Goal: Task Accomplishment & Management: Manage account settings

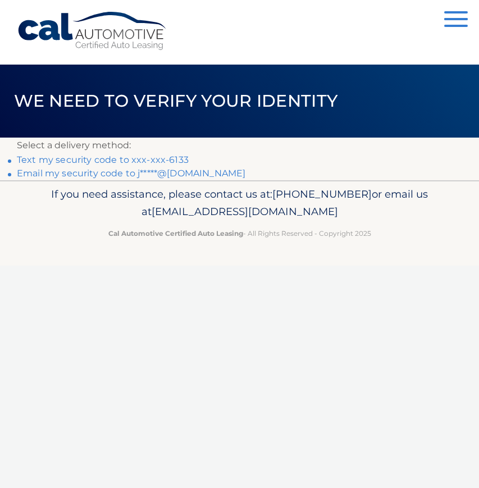
click at [87, 157] on link "Text my security code to xxx-xxx-6133" at bounding box center [103, 160] width 172 height 11
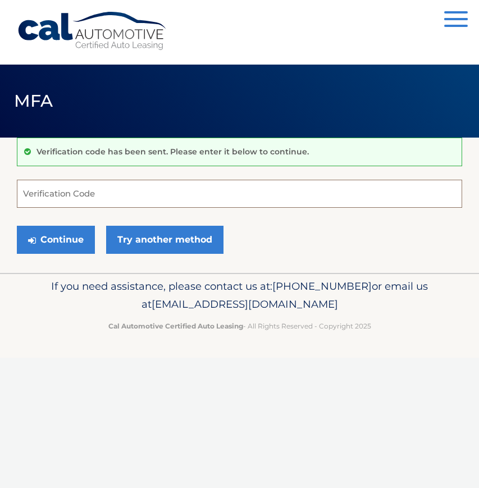
click at [81, 188] on input "Verification Code" at bounding box center [240, 194] width 446 height 28
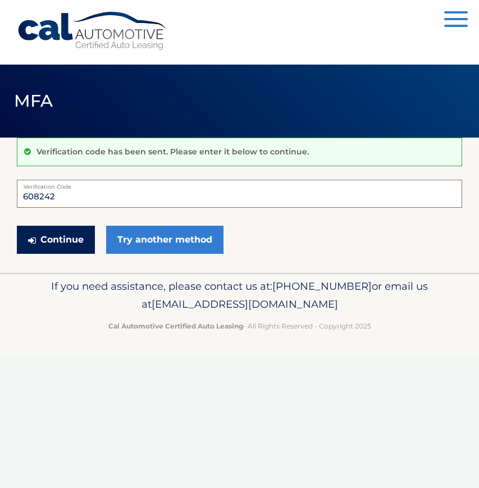
type input "608242"
click at [53, 238] on button "Continue" at bounding box center [56, 240] width 78 height 28
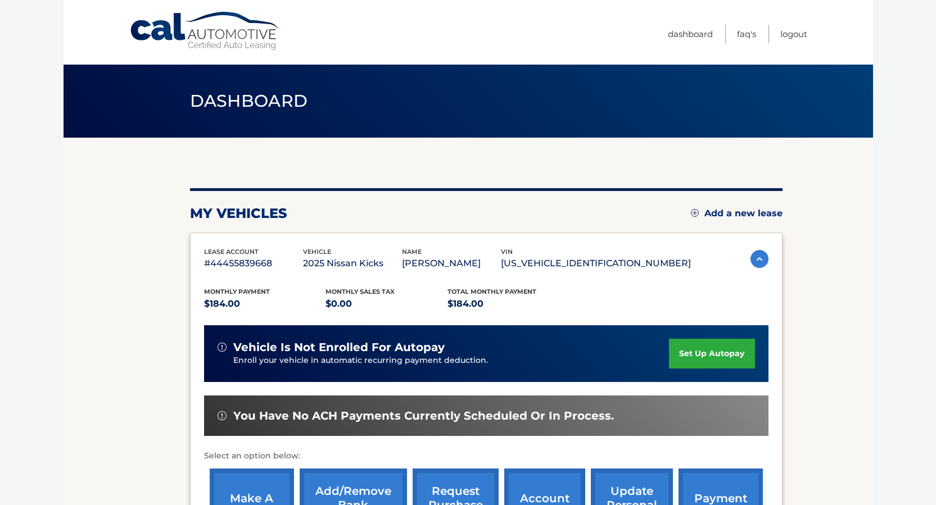
click at [479, 258] on img at bounding box center [759, 259] width 18 height 18
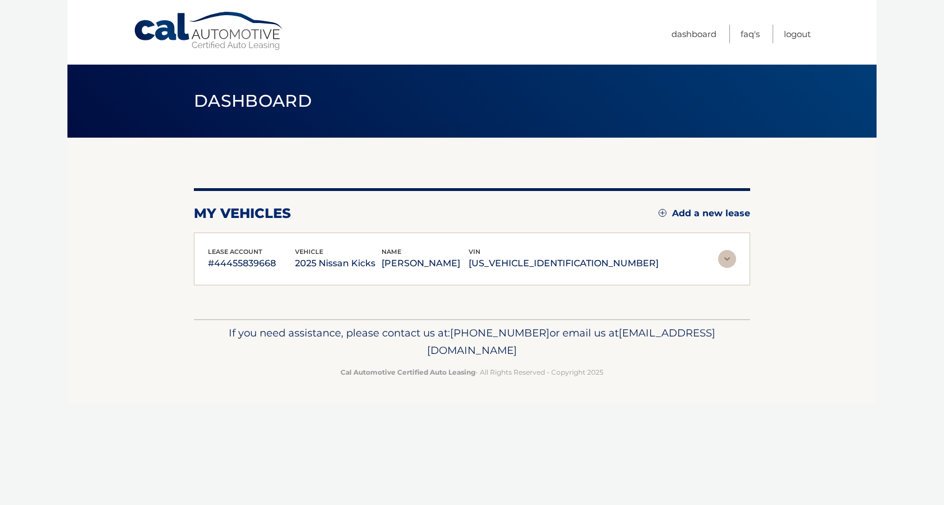
click at [479, 260] on img at bounding box center [727, 259] width 18 height 18
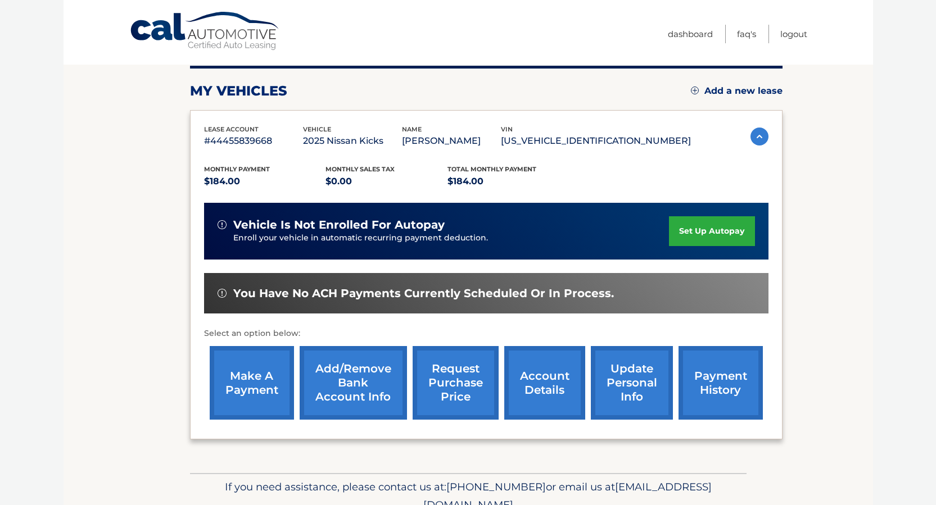
scroll to position [169, 0]
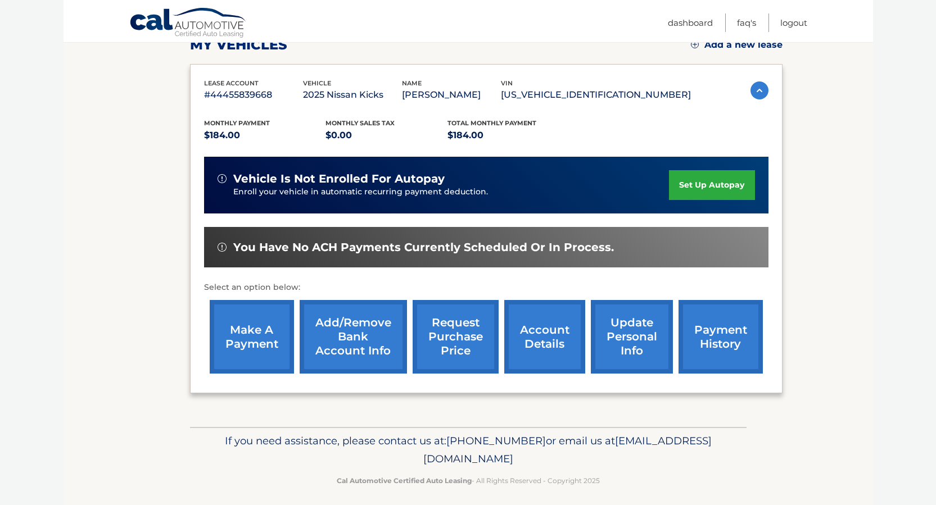
click at [479, 339] on link "payment history" at bounding box center [720, 337] width 84 height 74
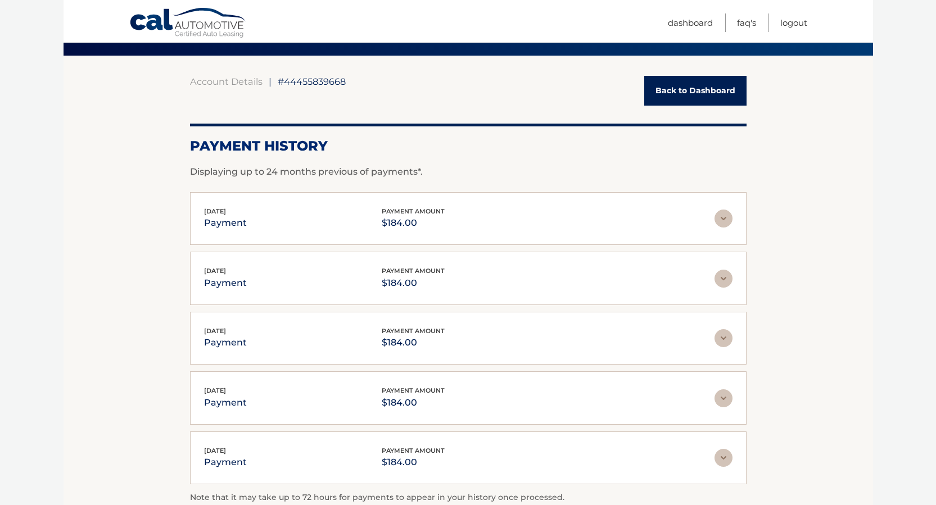
scroll to position [112, 0]
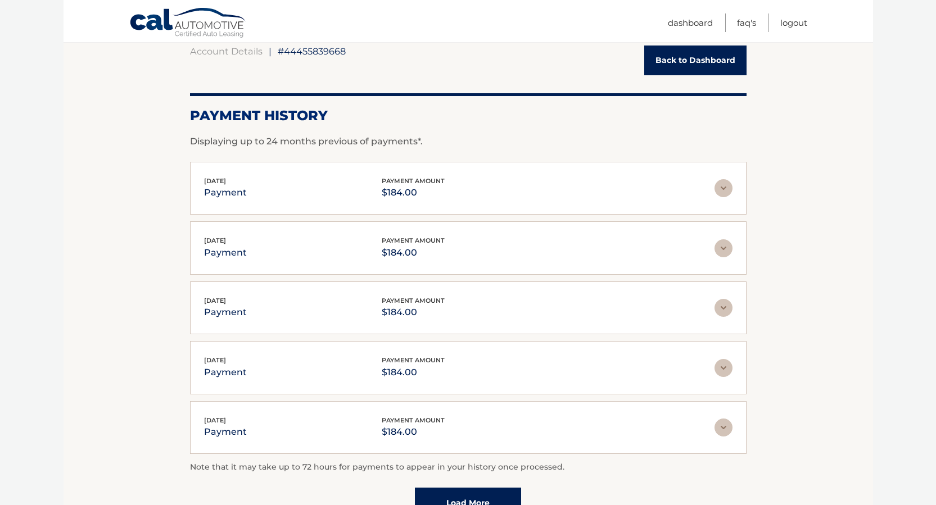
click at [707, 64] on link "Back to Dashboard" at bounding box center [695, 61] width 102 height 30
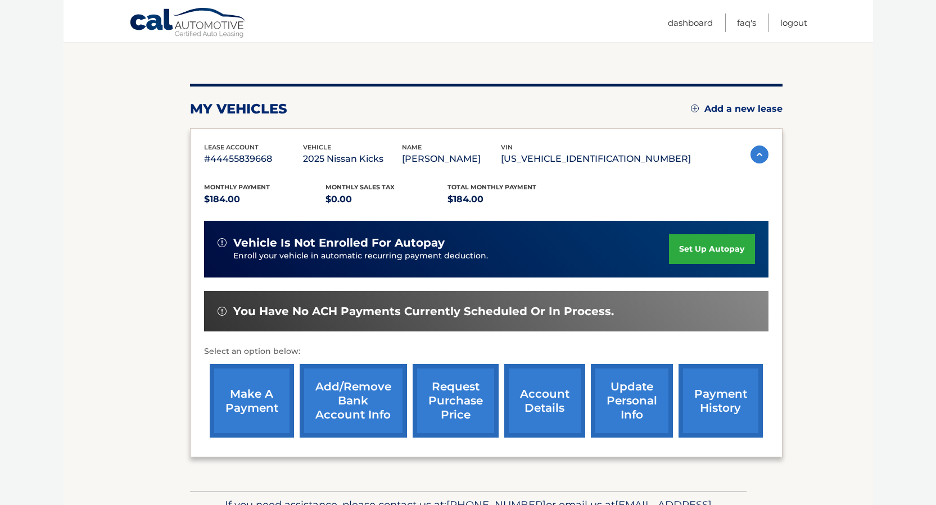
scroll to position [112, 0]
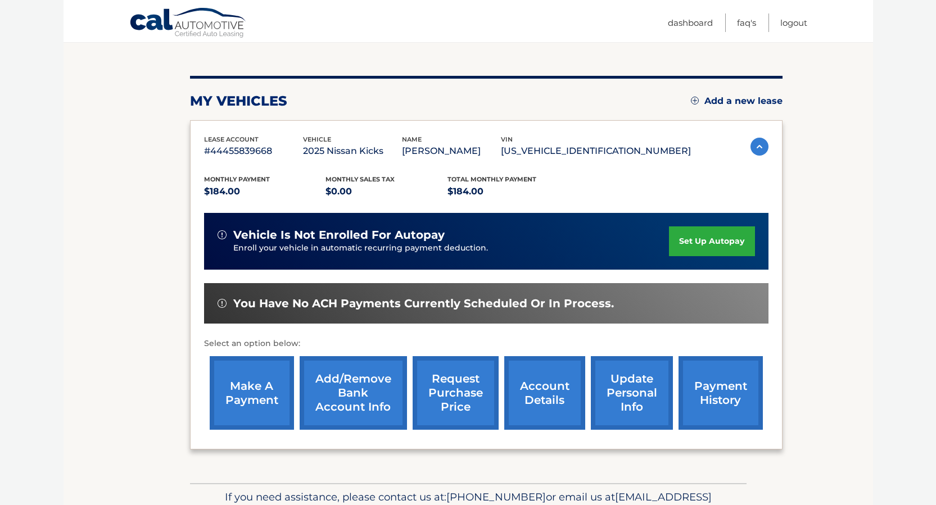
click at [273, 391] on link "make a payment" at bounding box center [252, 393] width 84 height 74
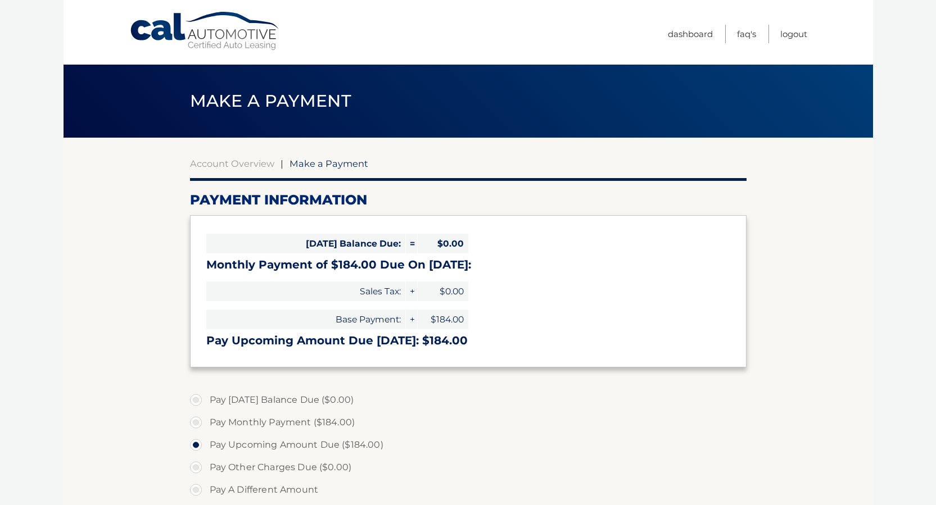
select select "M2JjNTQwYzItYjViYi00NWQ0LTg0MjYtZTBlZDYwMTkxZTAx"
click at [803, 33] on link "Logout" at bounding box center [793, 34] width 27 height 19
